Goal: Find specific page/section: Find specific page/section

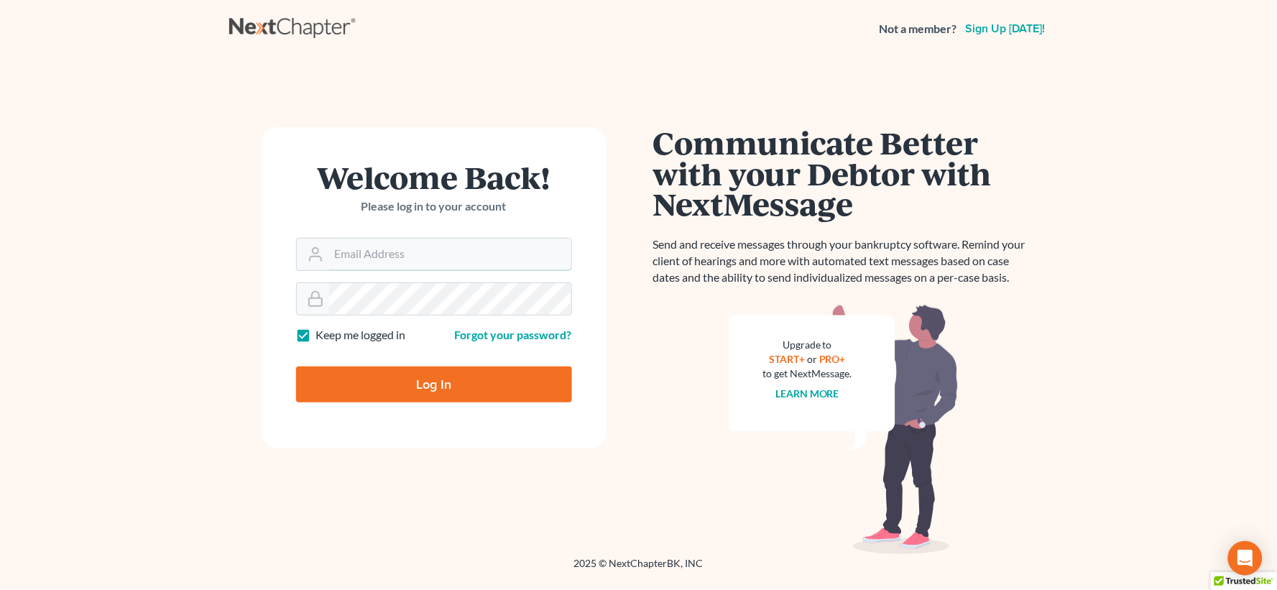
type input "[EMAIL_ADDRESS][DOMAIN_NAME]"
click at [455, 392] on input "Log In" at bounding box center [434, 384] width 276 height 36
type input "Thinking..."
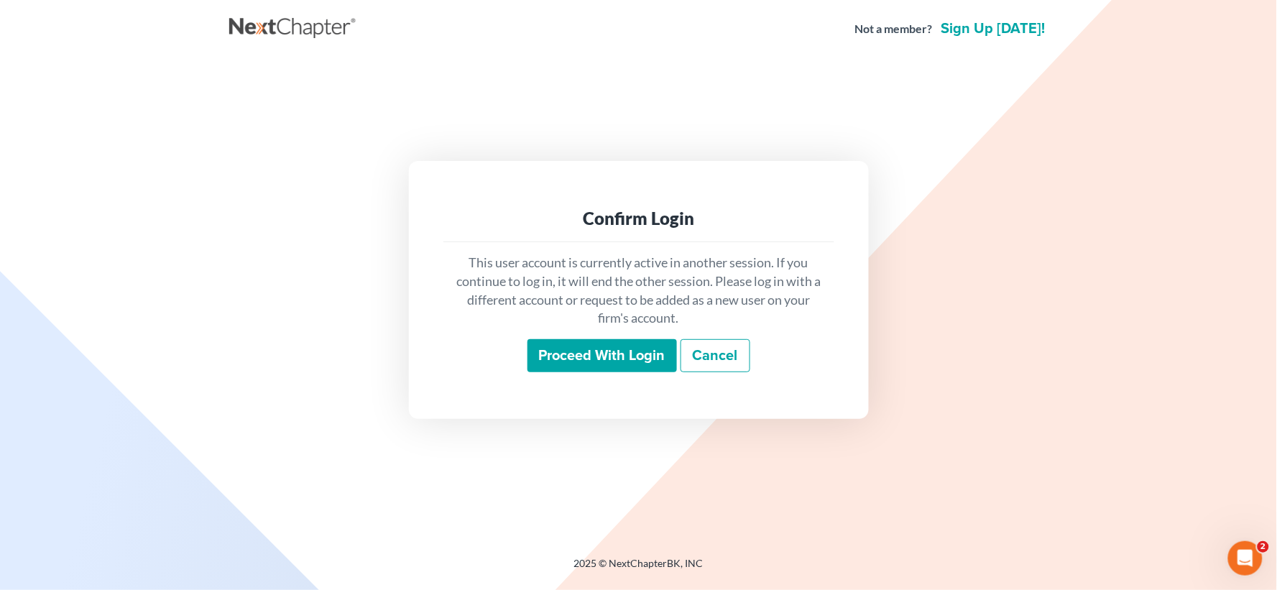
click at [609, 354] on input "Proceed with login" at bounding box center [601, 355] width 149 height 33
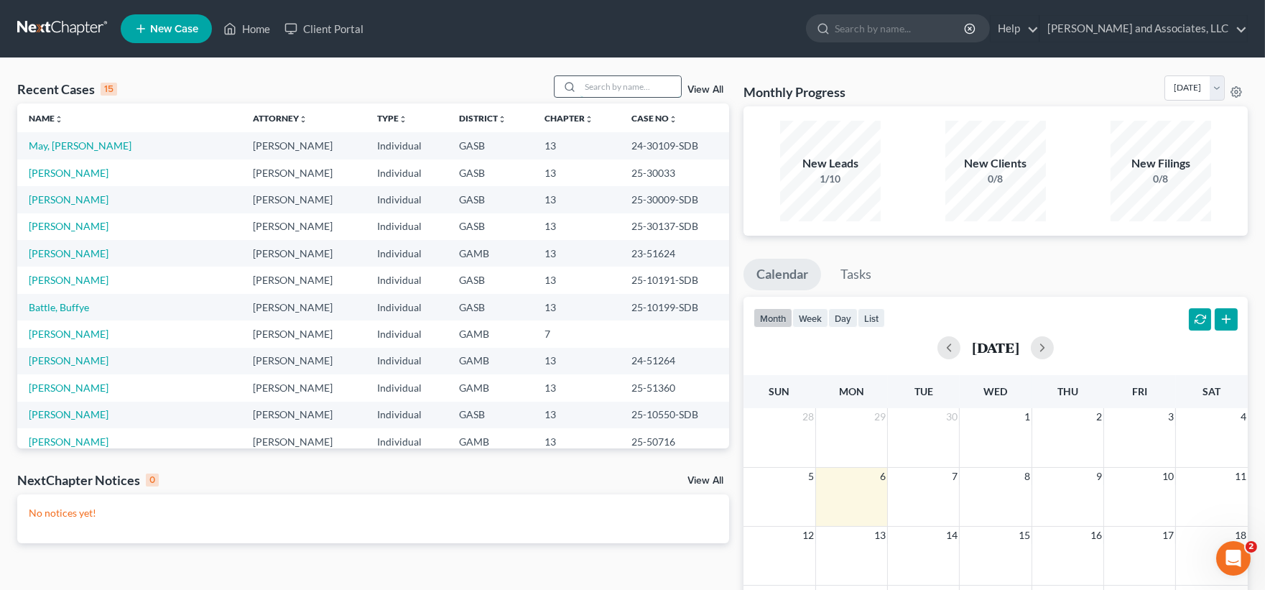
click at [616, 90] on input "search" at bounding box center [630, 86] width 101 height 21
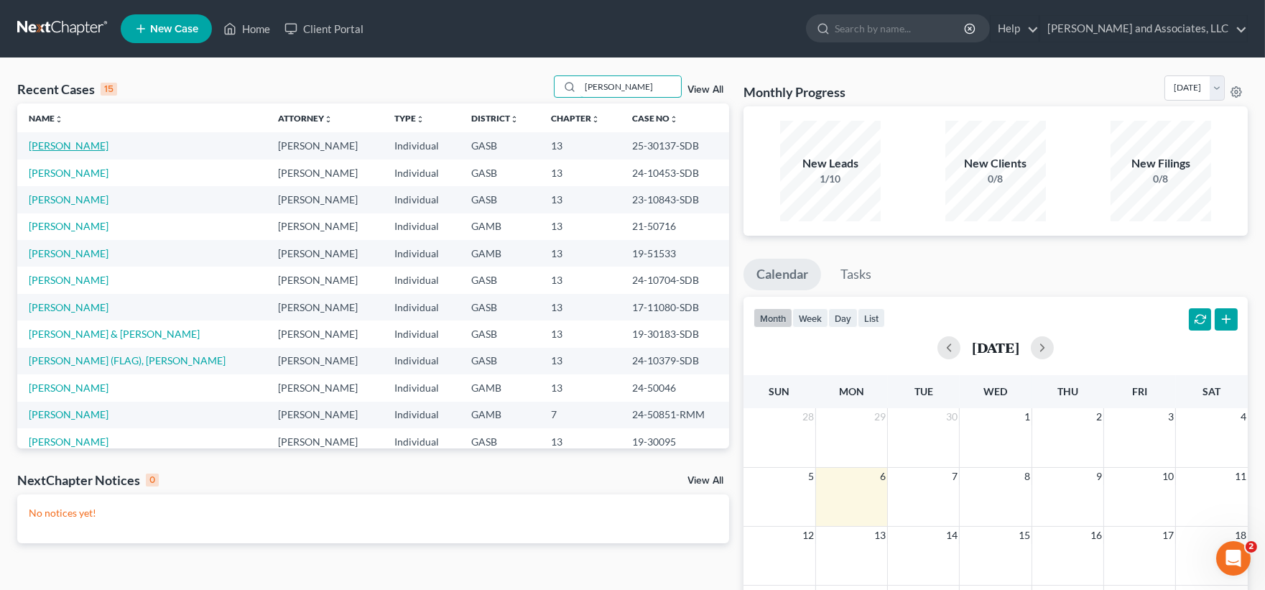
type input "jones"
click at [54, 146] on link "Jones, Robert" at bounding box center [69, 145] width 80 height 12
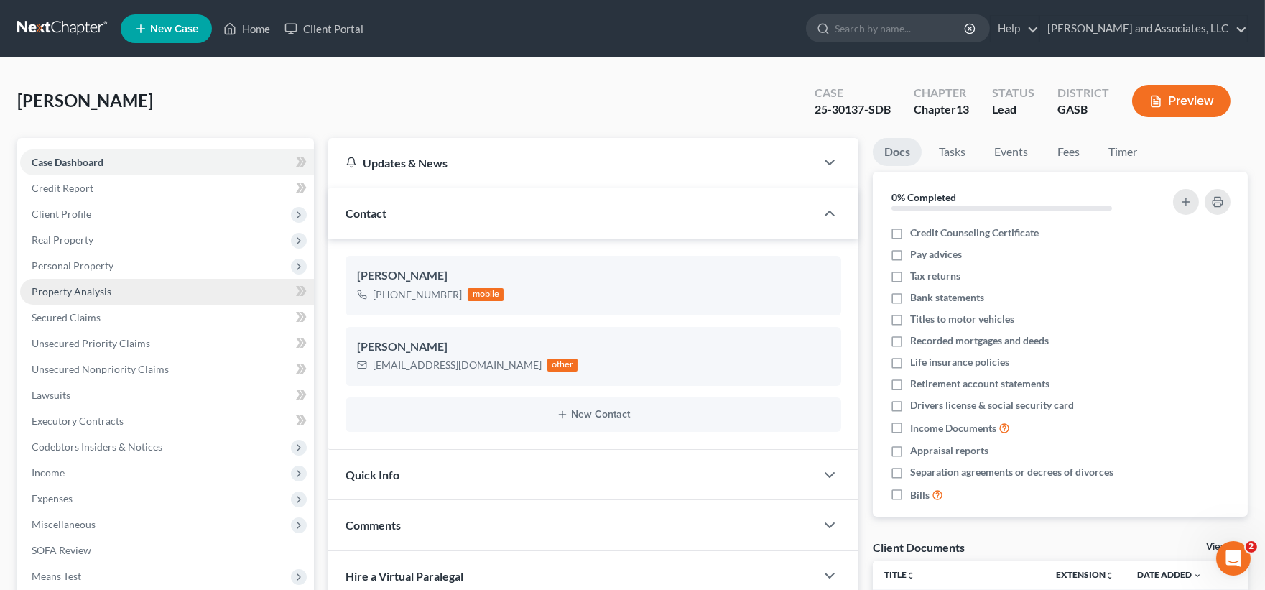
scroll to position [535, 0]
